Goal: Navigation & Orientation: Find specific page/section

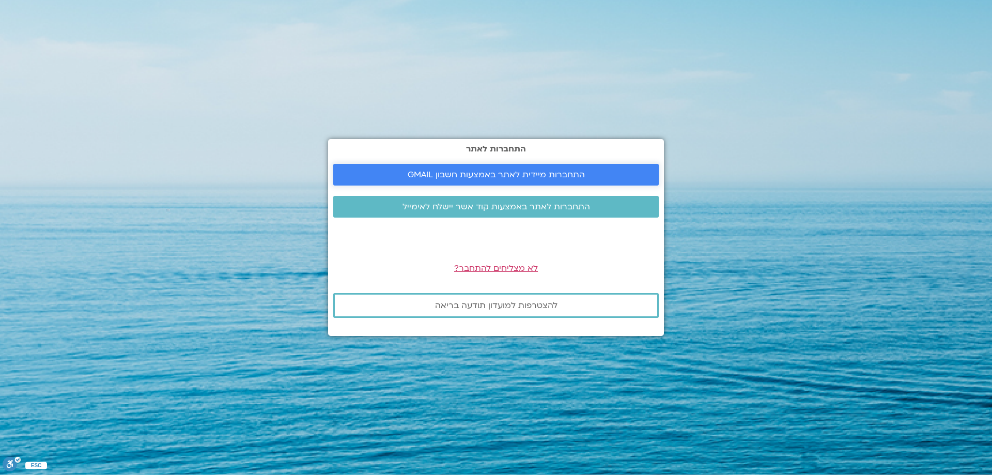
click at [498, 176] on span "התחברות מיידית לאתר באמצעות חשבון GMAIL" at bounding box center [496, 174] width 177 height 9
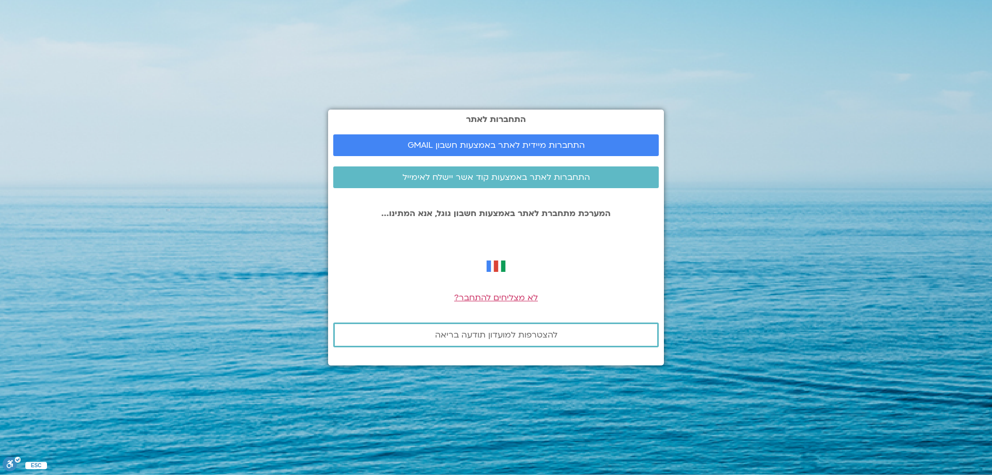
click at [614, 90] on div "התחברות לאתר התחברות מיידית לאתר באמצעות חשבון GMAIL התחברות לאתר באמצעות קוד א…" at bounding box center [496, 237] width 336 height 475
drag, startPoint x: 502, startPoint y: 59, endPoint x: 476, endPoint y: 53, distance: 26.1
click at [502, 59] on div "התחברות לאתר התחברות מיידית לאתר באמצעות חשבון GMAIL התחברות לאתר באמצעות קוד א…" at bounding box center [496, 237] width 336 height 475
click at [504, 180] on span "התחברות לאתר באמצעות קוד אשר יישלח לאימייל" at bounding box center [496, 177] width 188 height 9
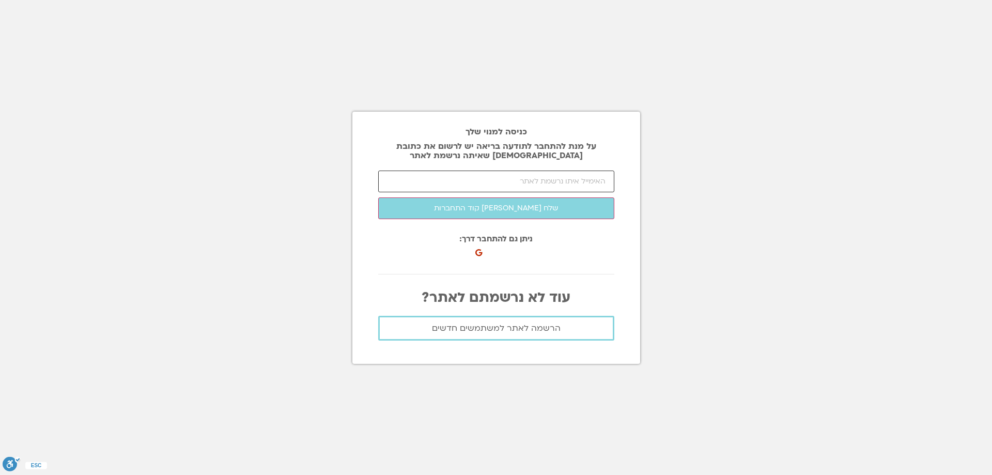
click at [502, 183] on input "email" at bounding box center [496, 181] width 236 height 22
type input "sigal8266@gmail.com"
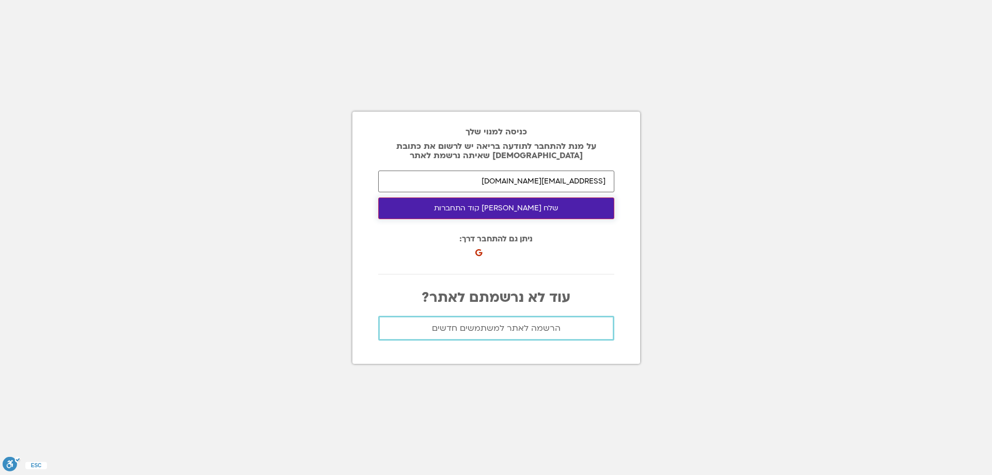
click at [488, 215] on button "שלח לי קוד התחברות" at bounding box center [496, 208] width 236 height 22
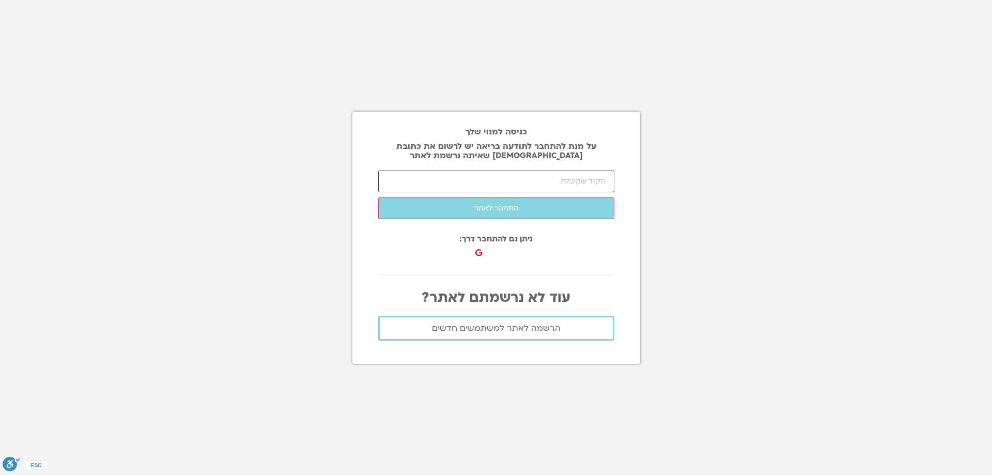
click at [543, 181] on input "number" at bounding box center [496, 181] width 236 height 22
paste input "34381"
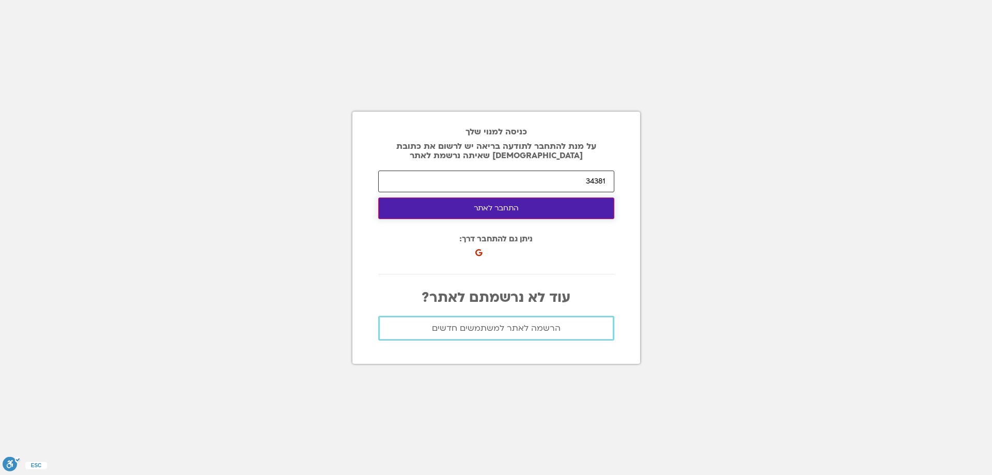
type input "34381"
click at [528, 208] on button "התחבר לאתר" at bounding box center [496, 208] width 236 height 22
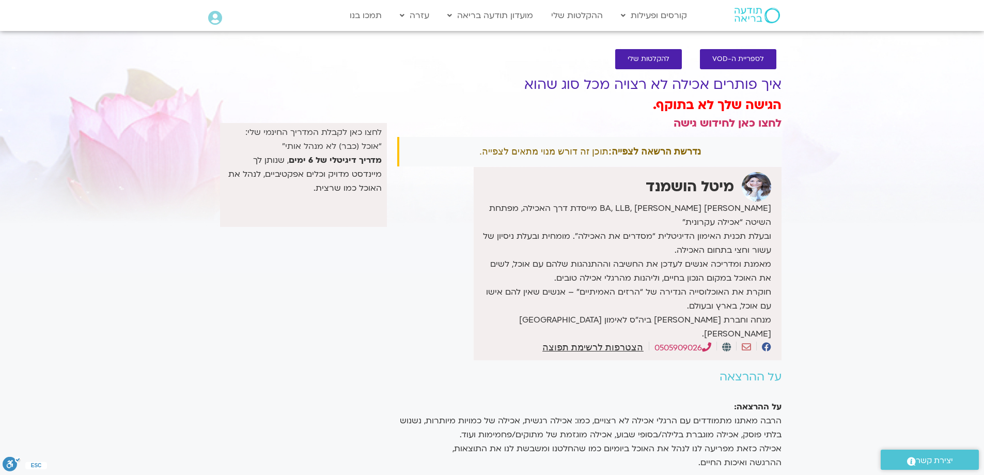
click at [364, 143] on link "לחצו כאן לקבלת המדריך החינמי שלי: “אוכל (כבר) לא מנהל אותי”" at bounding box center [313, 139] width 136 height 25
click at [644, 57] on span "להקלטות שלי" at bounding box center [649, 59] width 42 height 8
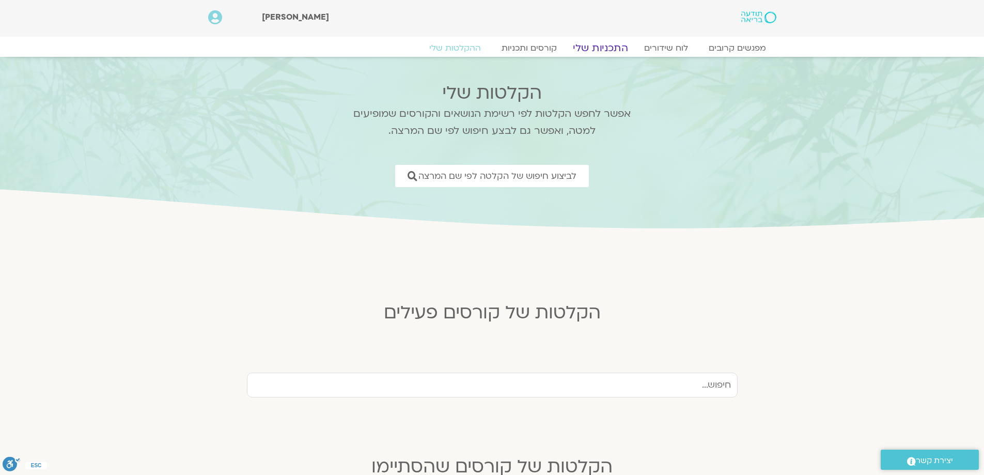
click at [605, 51] on link "התכניות שלי" at bounding box center [600, 48] width 80 height 12
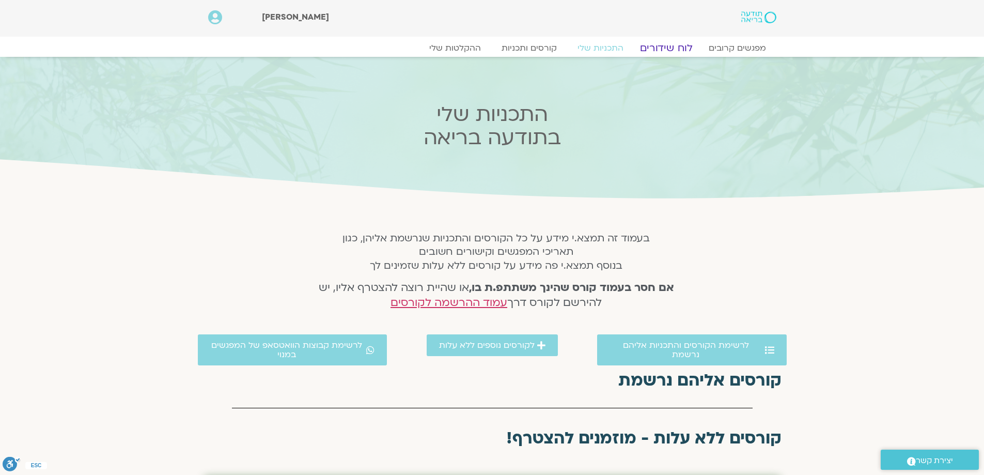
click at [666, 45] on link "לוח שידורים" at bounding box center [665, 48] width 77 height 12
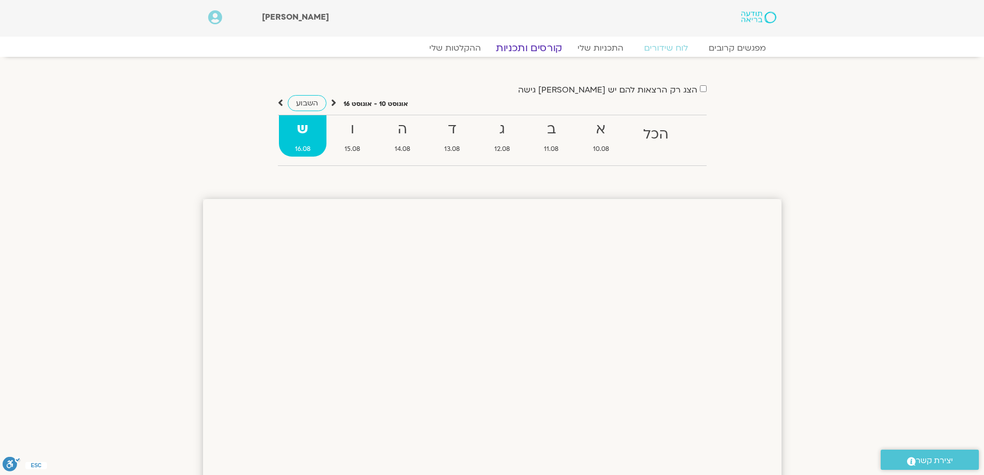
click at [548, 52] on link "קורסים ותכניות" at bounding box center [529, 48] width 91 height 12
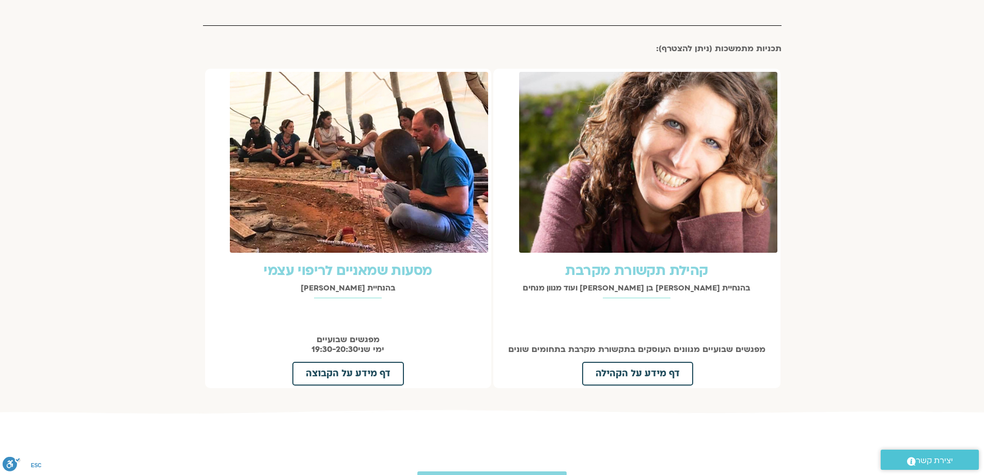
scroll to position [1601, 0]
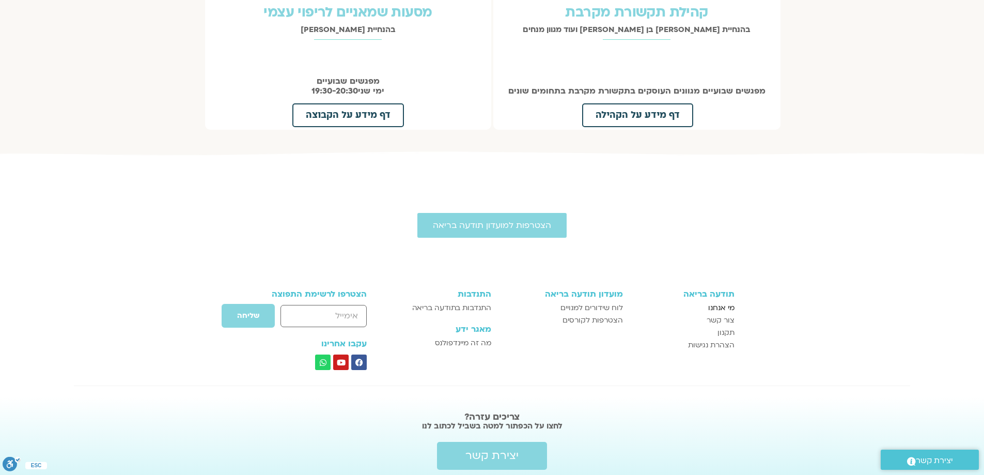
click at [727, 302] on span "מי אנחנו" at bounding box center [721, 308] width 26 height 12
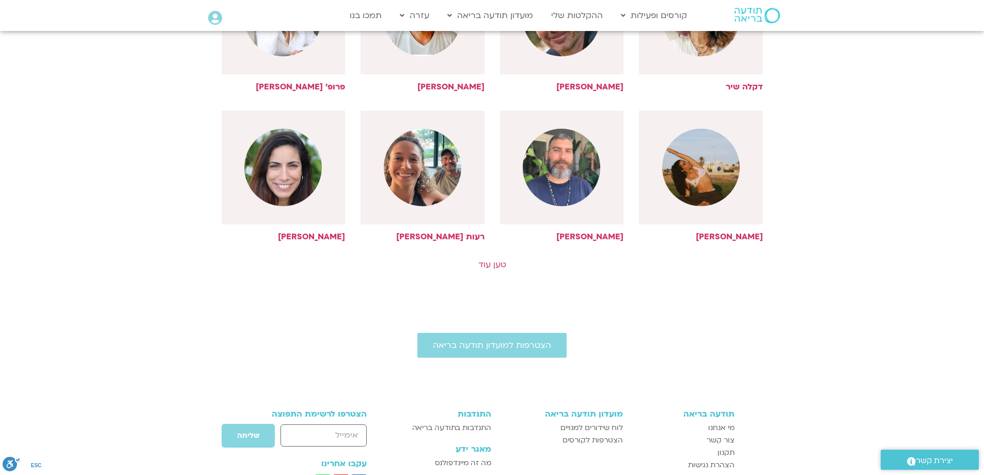
scroll to position [517, 0]
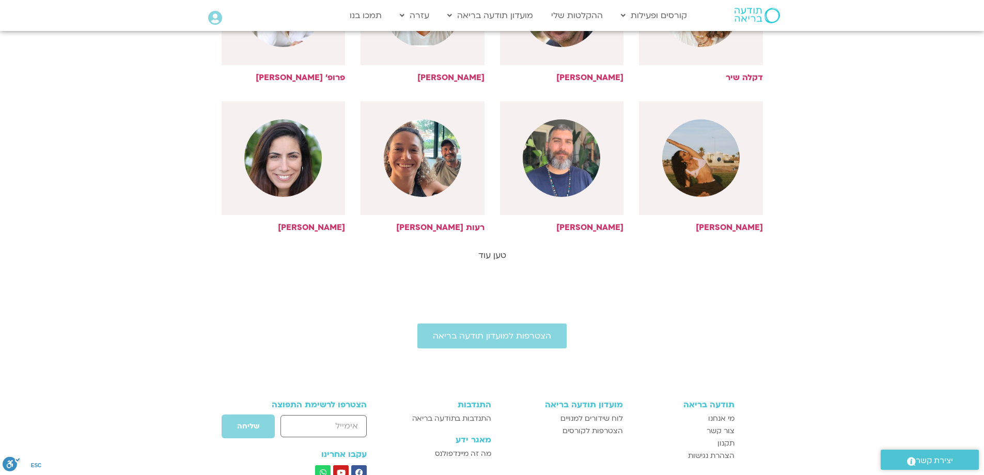
click at [484, 256] on link "טען עוד" at bounding box center [492, 255] width 28 height 11
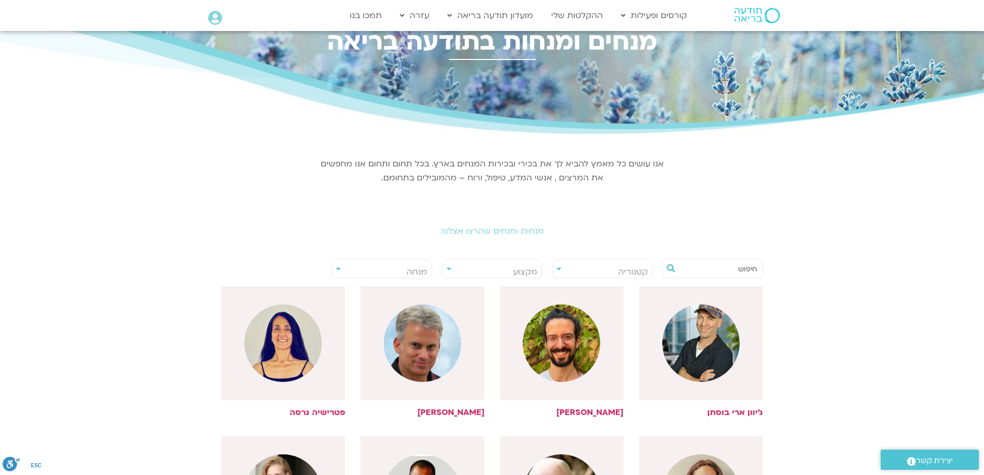
scroll to position [0, 0]
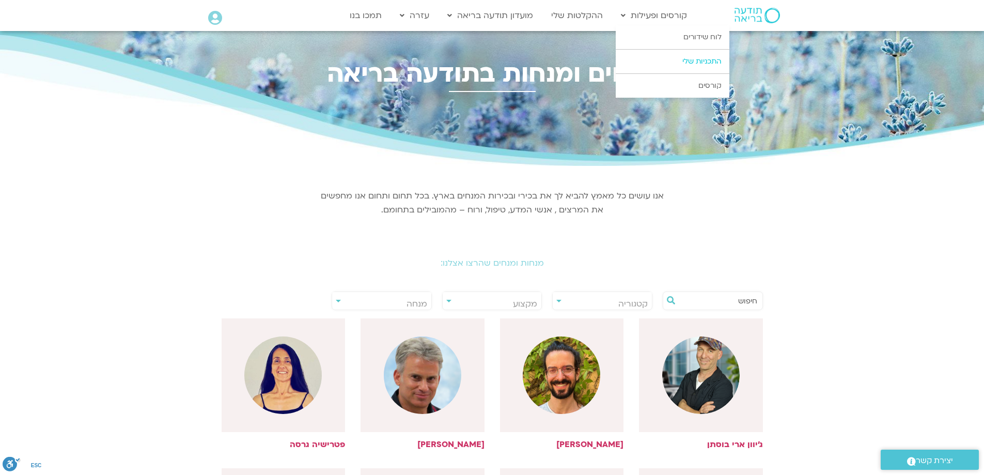
click at [704, 63] on link "התכניות שלי" at bounding box center [673, 62] width 114 height 24
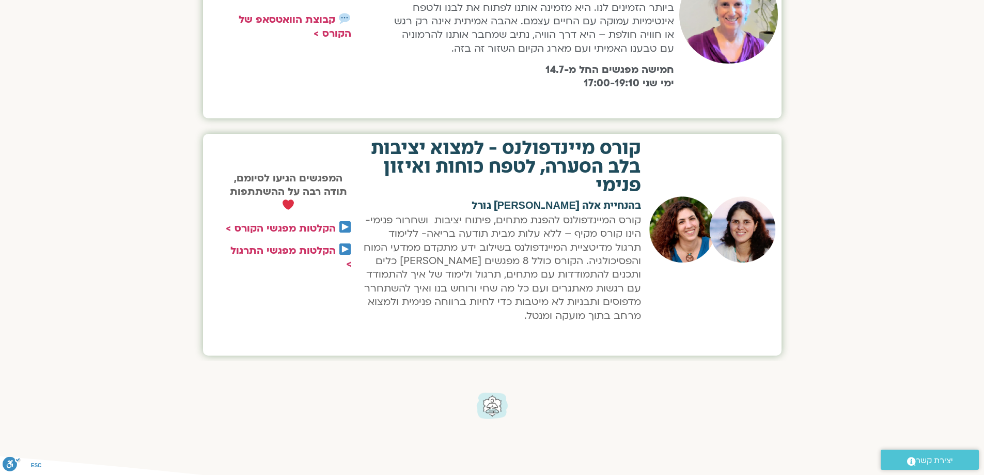
scroll to position [620, 0]
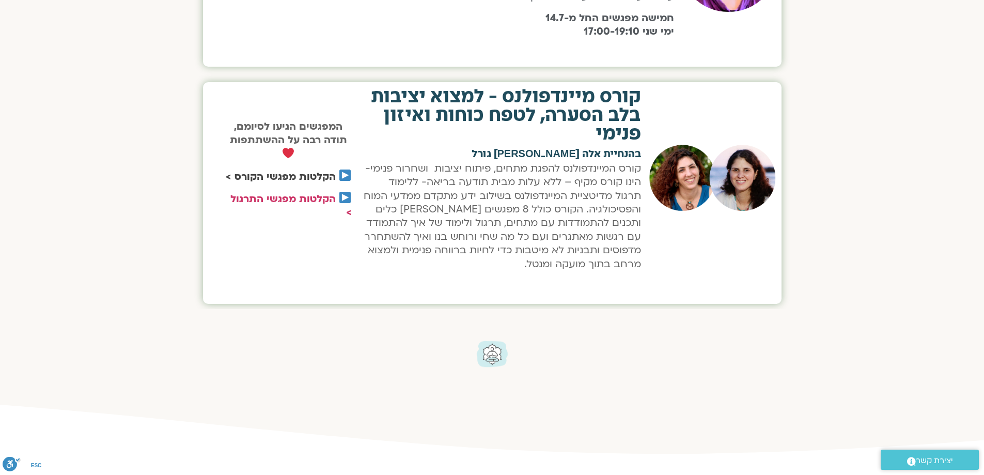
click at [294, 176] on link "הקלטות מפגשי הקורס >" at bounding box center [281, 176] width 110 height 13
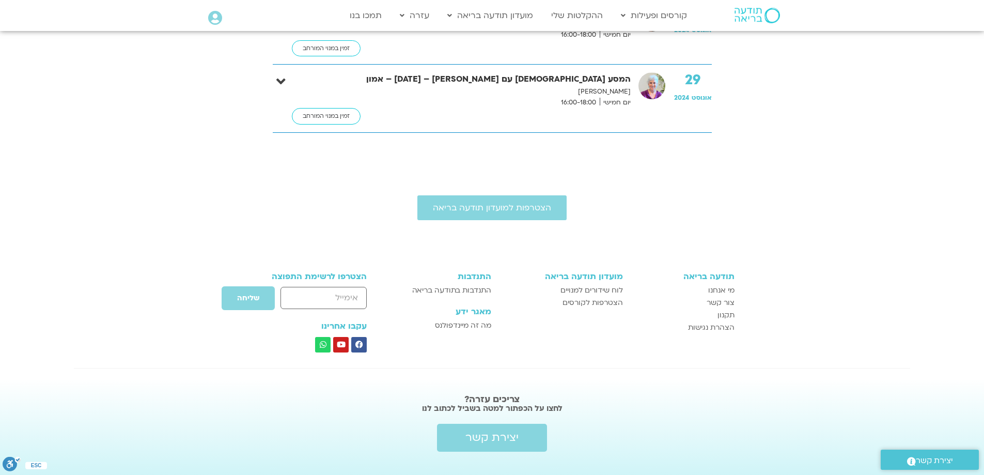
scroll to position [517, 0]
